Goal: Navigation & Orientation: Find specific page/section

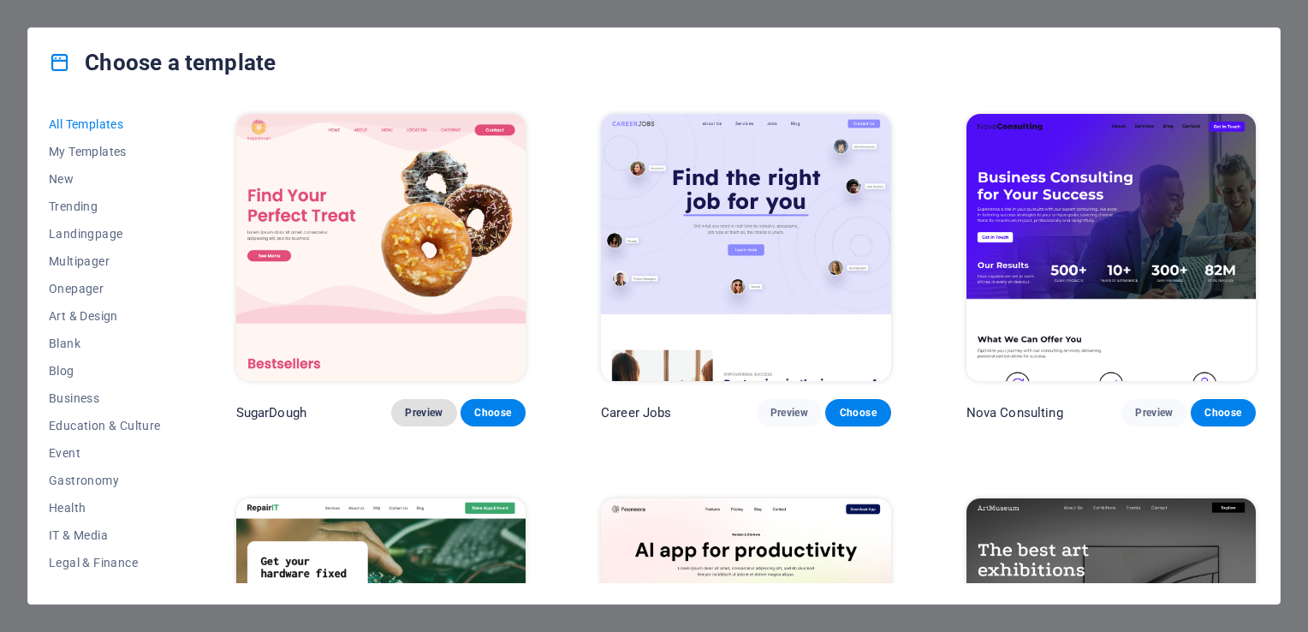
click at [426, 406] on span "Preview" at bounding box center [424, 413] width 38 height 14
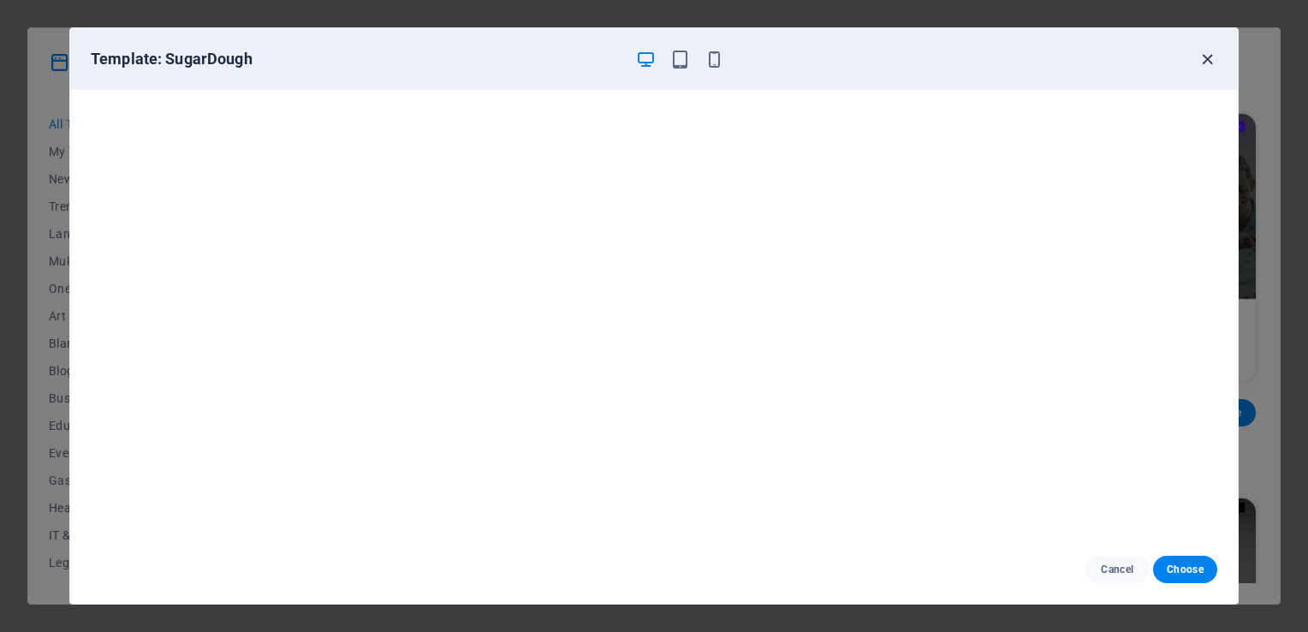
click at [1211, 57] on icon "button" at bounding box center [1208, 60] width 20 height 20
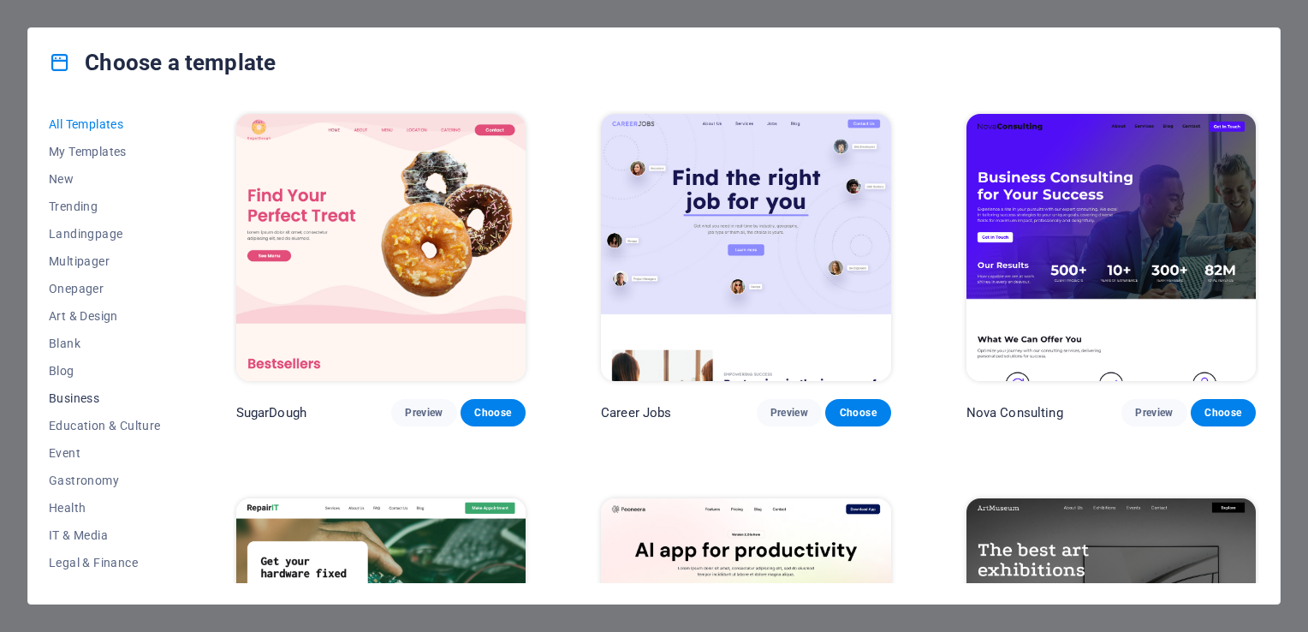
click at [87, 399] on span "Business" at bounding box center [105, 398] width 112 height 14
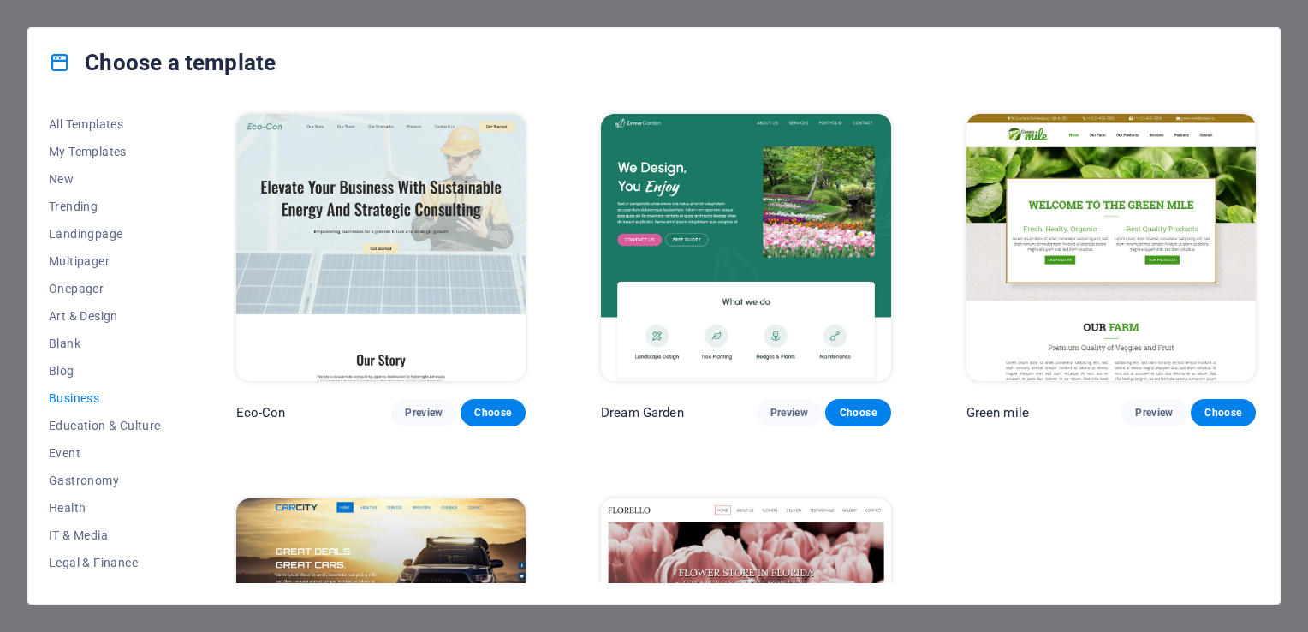
click at [182, 497] on div "All Templates My Templates New Trending Landingpage Multipager Onepager Art & D…" at bounding box center [115, 346] width 133 height 473
drag, startPoint x: 183, startPoint y: 378, endPoint x: 182, endPoint y: 427, distance: 48.8
click at [182, 427] on div "All Templates My Templates New Trending Landingpage Multipager Onepager Art & D…" at bounding box center [115, 346] width 133 height 473
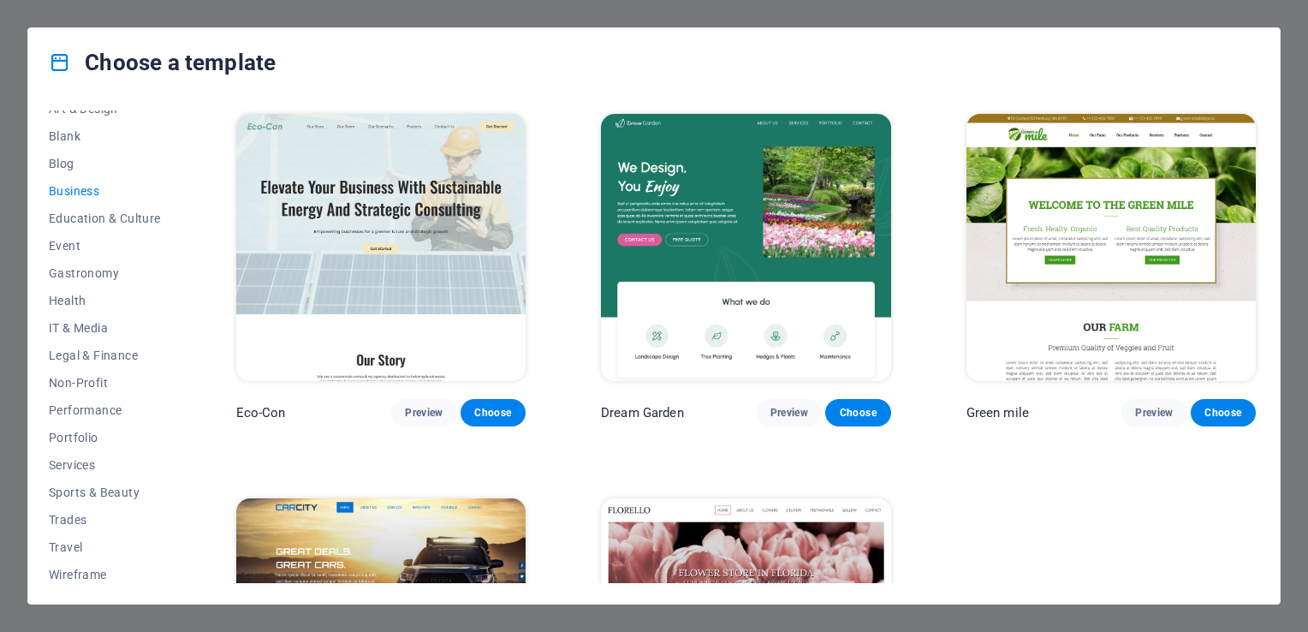
scroll to position [211, 0]
click at [95, 382] on span "Non-Profit" at bounding box center [105, 379] width 112 height 14
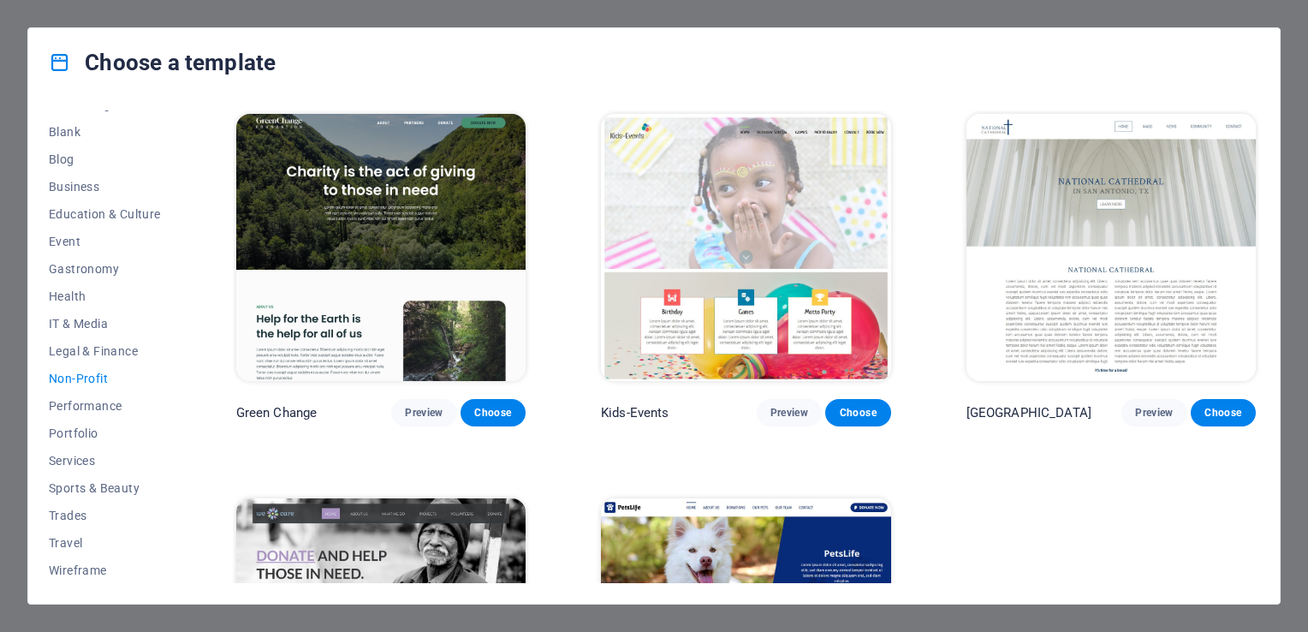
drag, startPoint x: 523, startPoint y: 410, endPoint x: 704, endPoint y: 390, distance: 181.8
click at [704, 390] on div "Green Change Preview Choose Kids-Events Preview [GEOGRAPHIC_DATA] Preview Choos…" at bounding box center [746, 460] width 1027 height 700
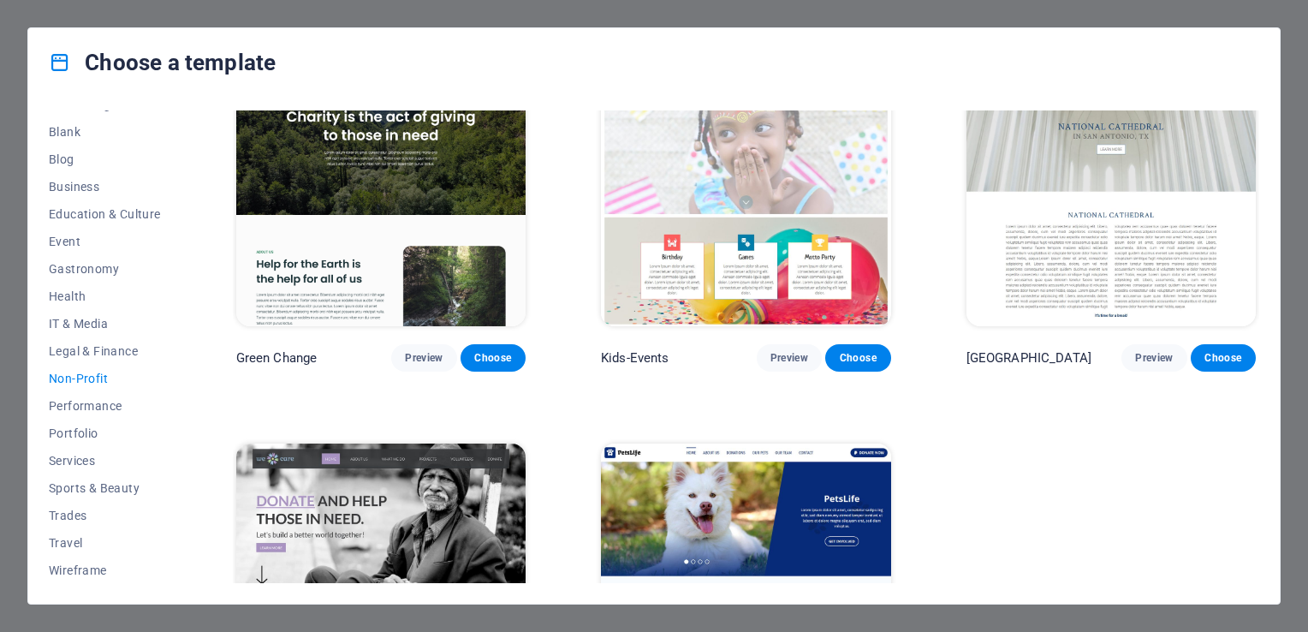
scroll to position [0, 0]
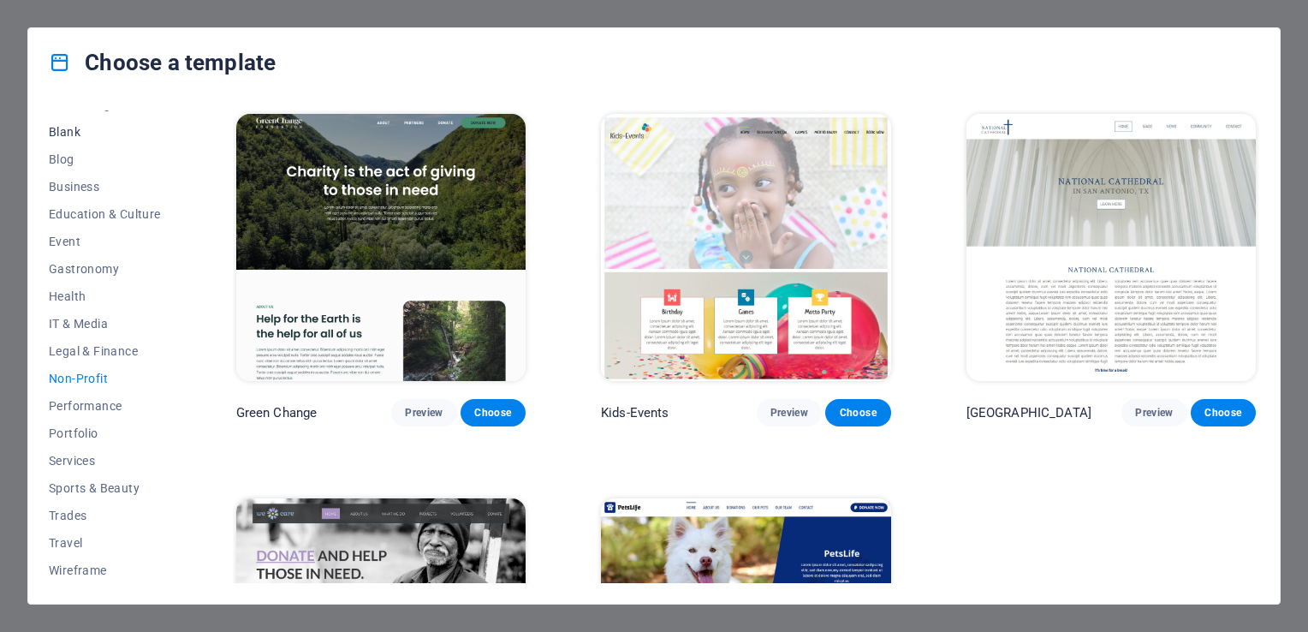
click at [67, 129] on span "Blank" at bounding box center [105, 132] width 112 height 14
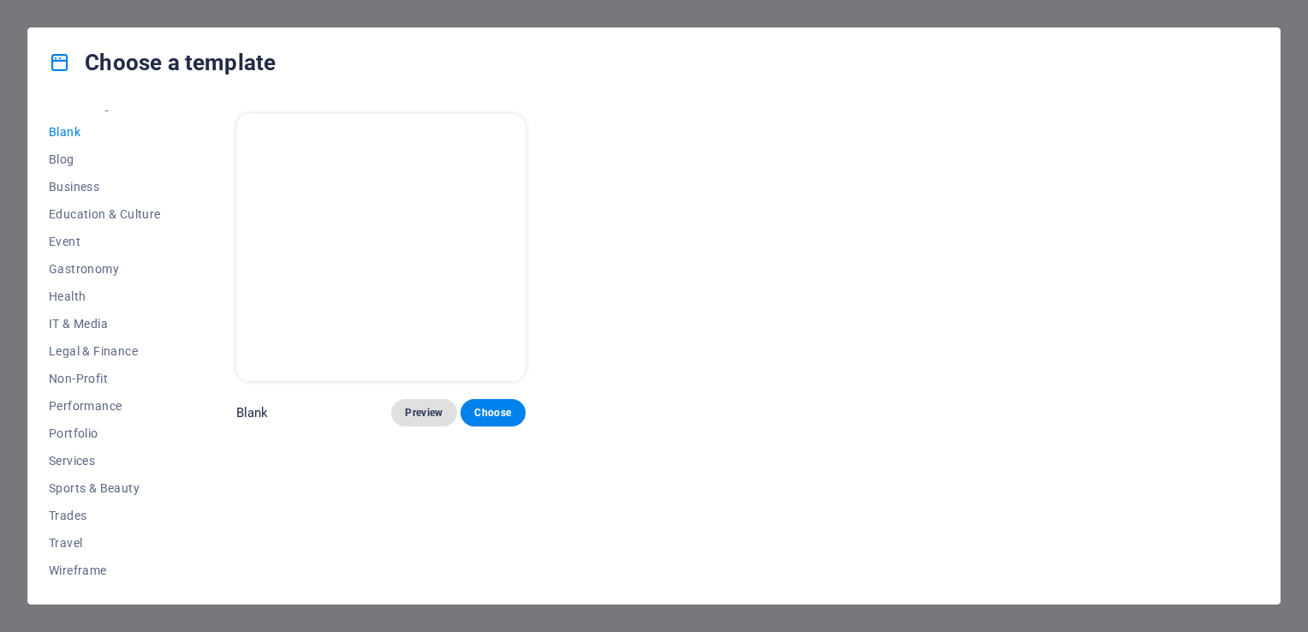
click at [415, 414] on span "Preview" at bounding box center [424, 413] width 38 height 14
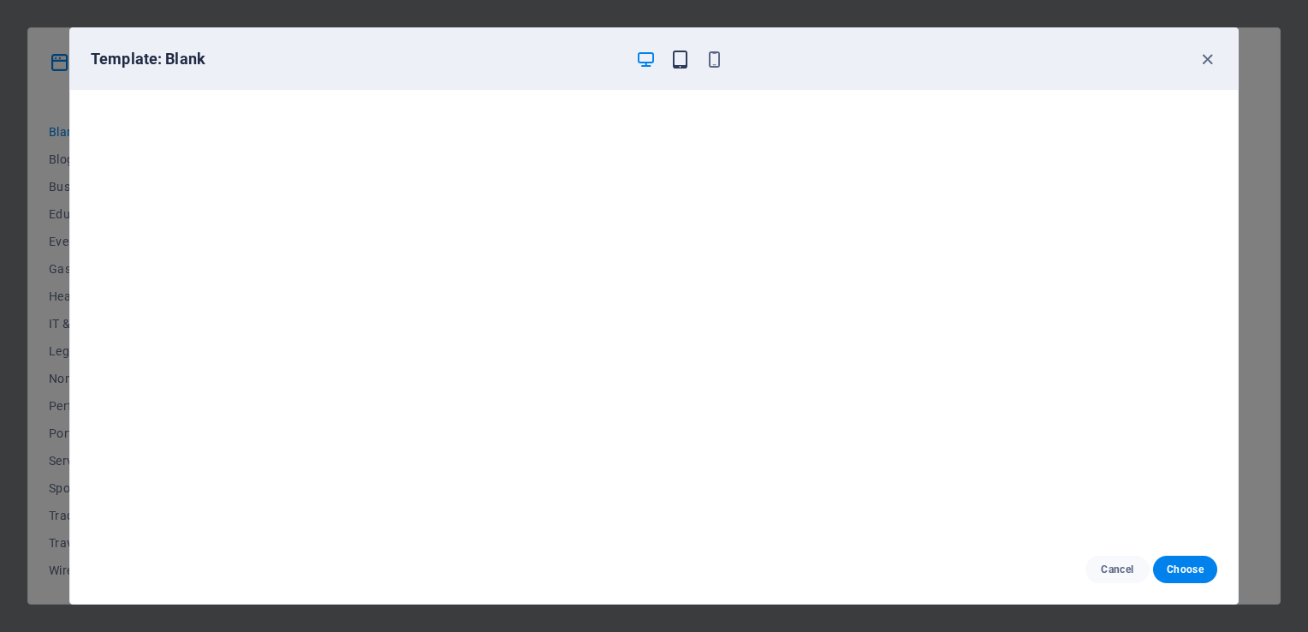
click at [670, 60] on icon "button" at bounding box center [680, 60] width 20 height 20
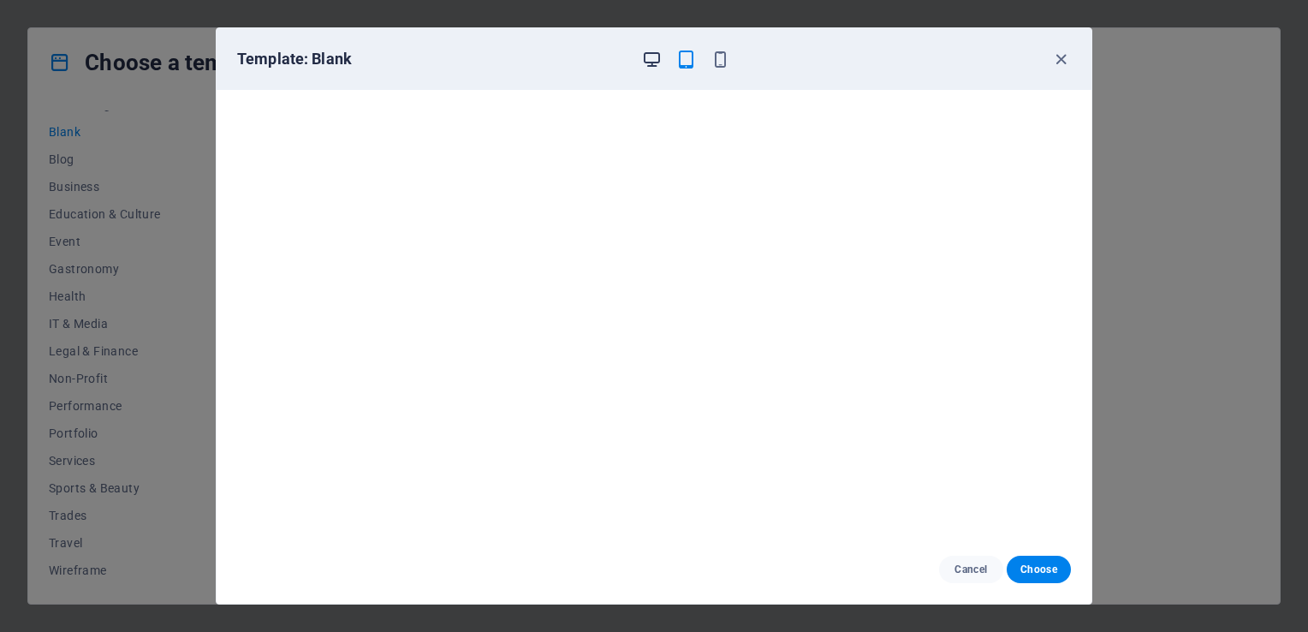
click at [658, 60] on icon "button" at bounding box center [652, 60] width 20 height 20
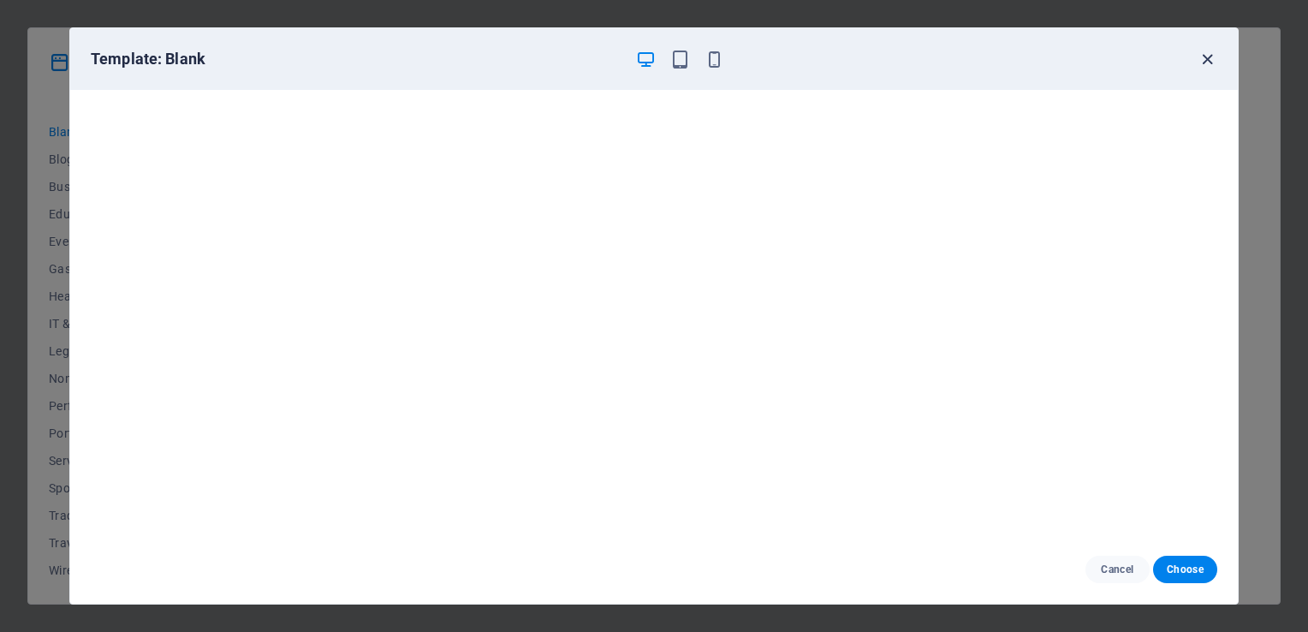
click at [1210, 62] on icon "button" at bounding box center [1208, 60] width 20 height 20
